Goal: Task Accomplishment & Management: Manage account settings

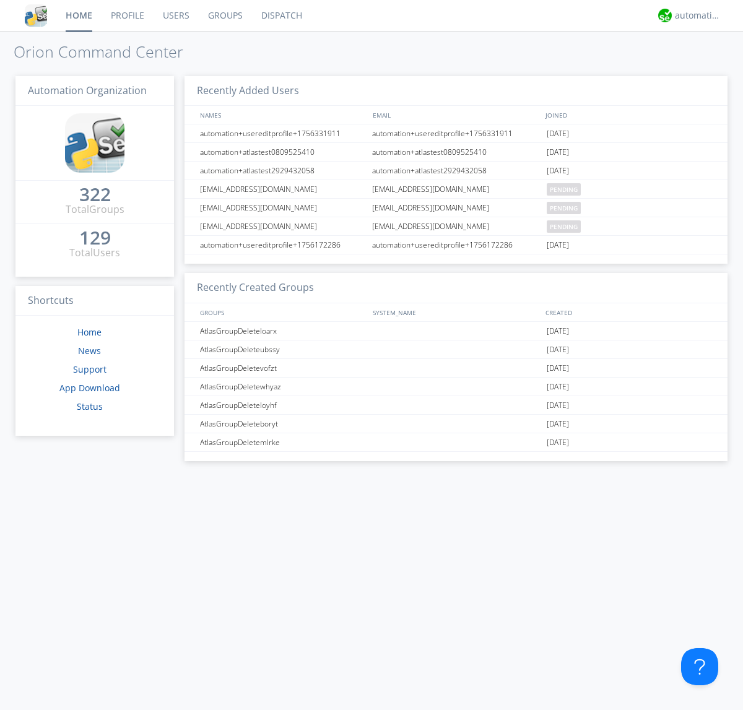
click at [224, 15] on link "Groups" at bounding box center [225, 15] width 53 height 31
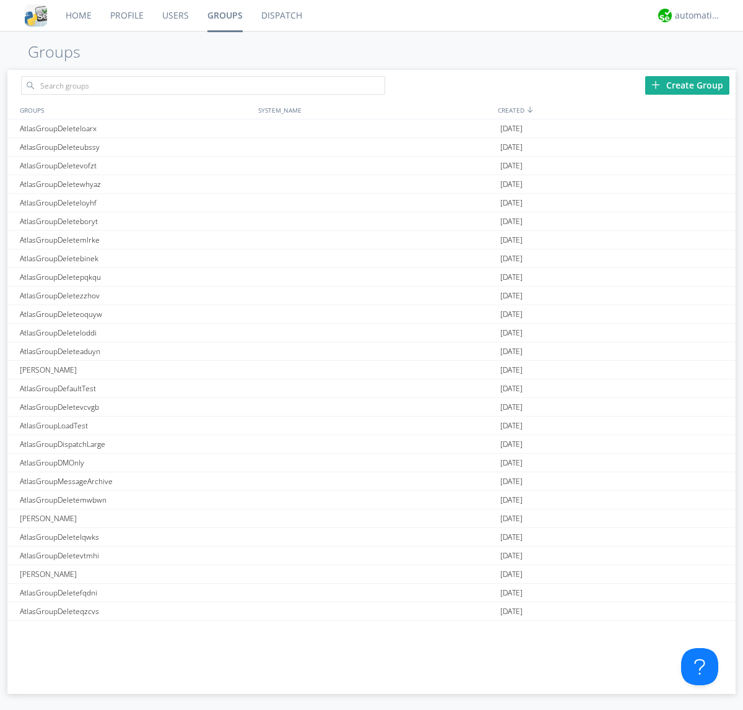
click at [687, 85] on div "Create Group" at bounding box center [687, 85] width 84 height 19
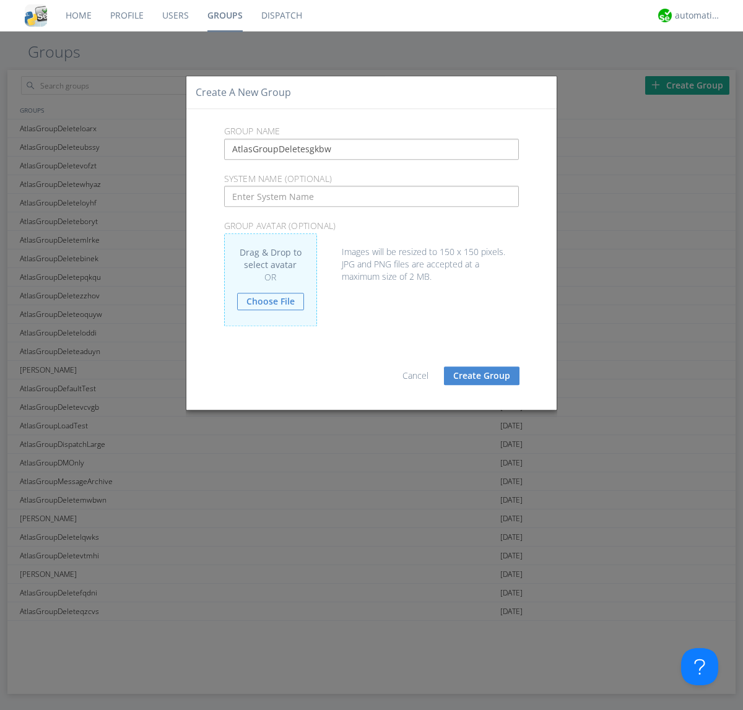
type input "AtlasGroupDeletesgkbw"
click at [482, 375] on button "Create Group" at bounding box center [482, 375] width 76 height 19
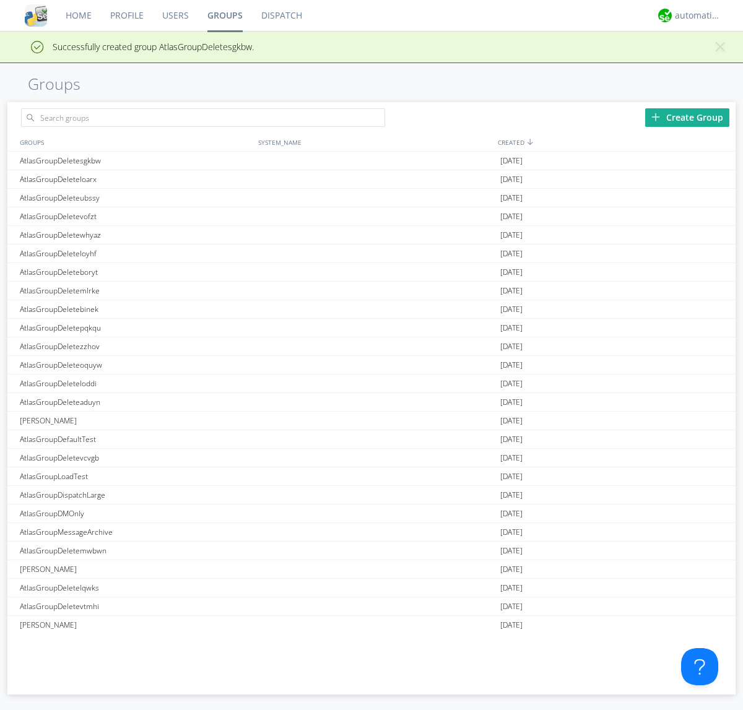
click at [224, 15] on link "Groups" at bounding box center [225, 15] width 54 height 31
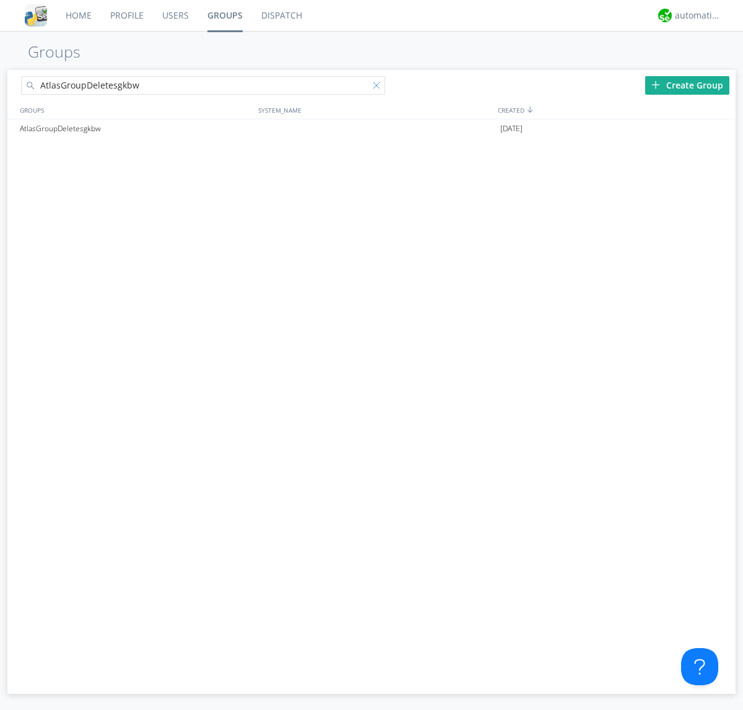
type input "AtlasGroupDeletesgkbw"
click at [379, 87] on div at bounding box center [379, 88] width 12 height 12
type input "AtlasGroupDeletesgkbw"
click at [136, 128] on div "AtlasGroupDeletesgkbw" at bounding box center [136, 128] width 238 height 19
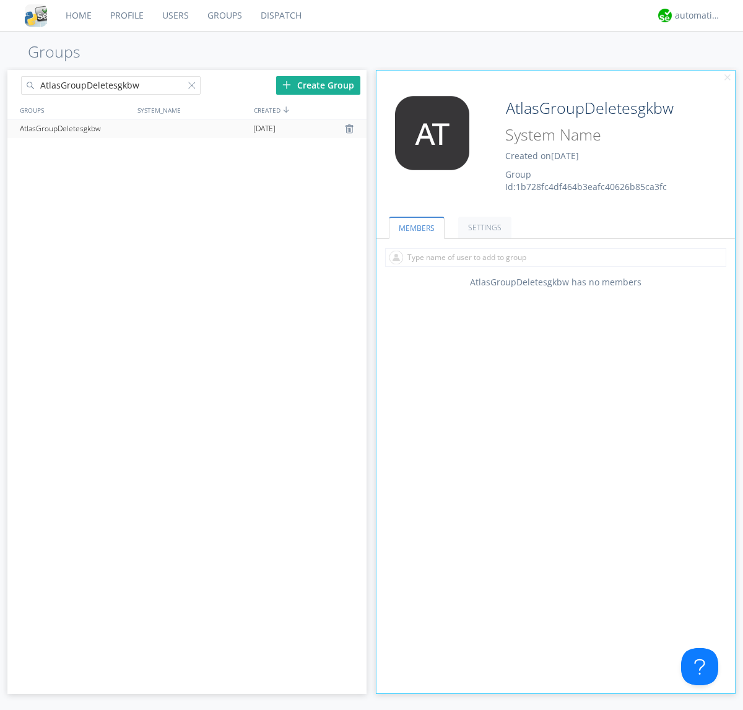
click at [483, 227] on link "SETTINGS" at bounding box center [484, 228] width 53 height 22
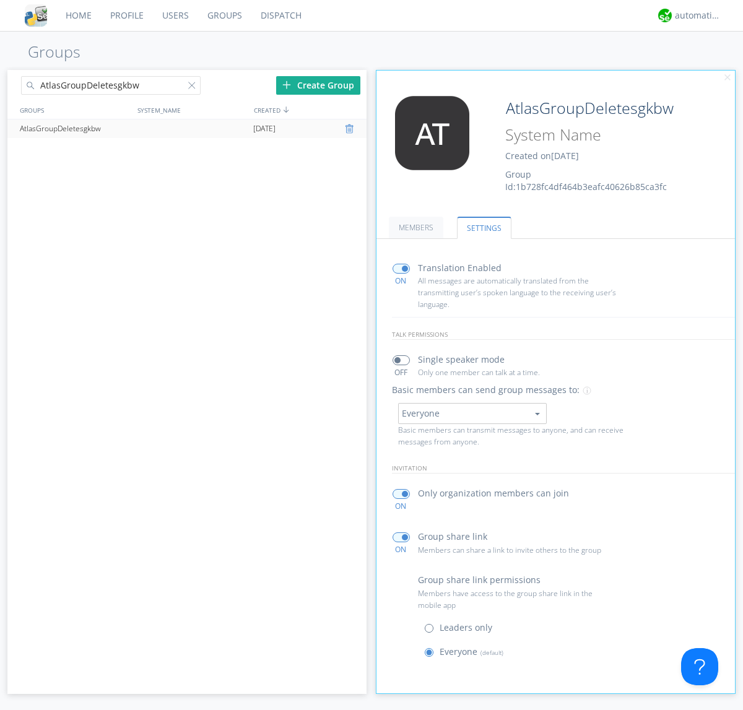
click at [350, 129] on div at bounding box center [351, 129] width 12 height 10
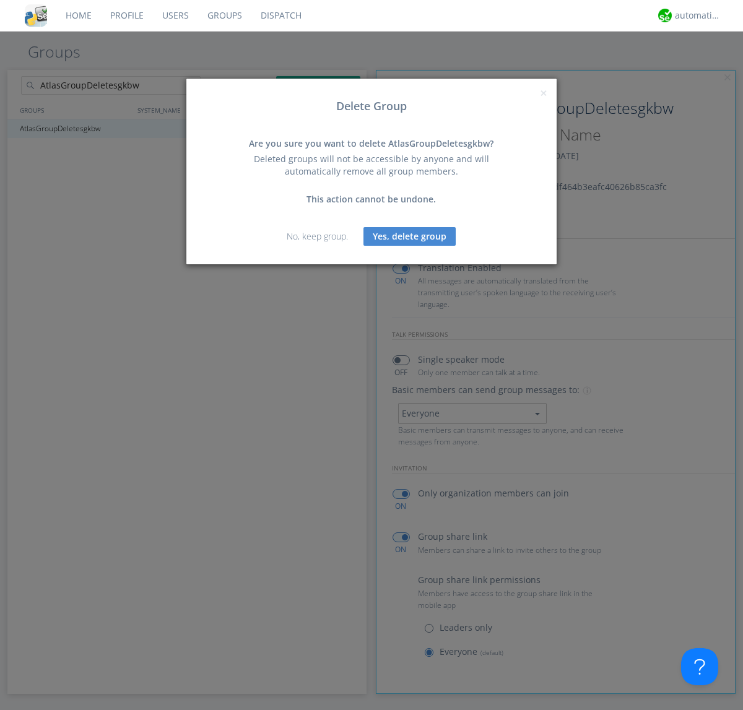
click at [410, 236] on button "Yes, delete group" at bounding box center [409, 236] width 92 height 19
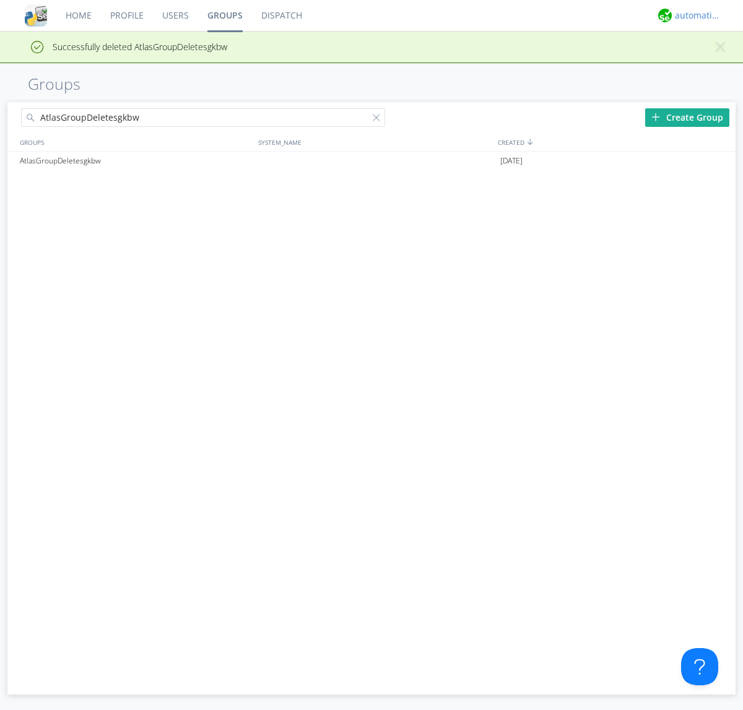
click at [695, 15] on div "automation+atlas" at bounding box center [698, 15] width 46 height 12
